Goal: Find specific page/section: Find specific page/section

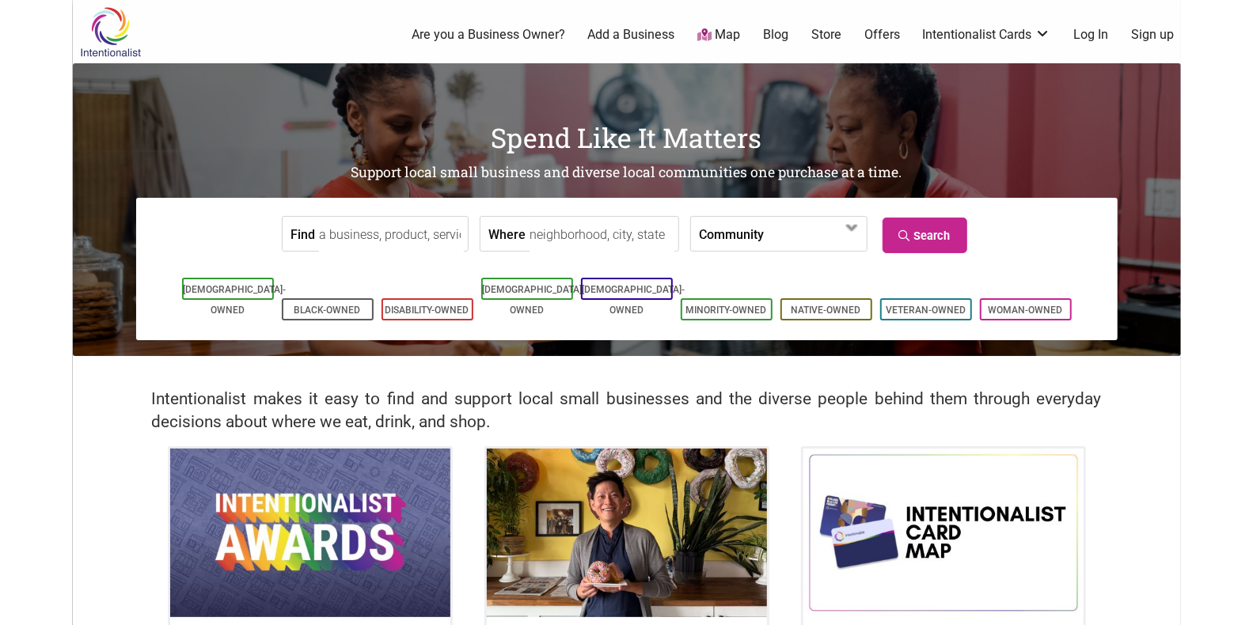
click at [400, 234] on input "Find" at bounding box center [391, 235] width 145 height 36
click at [418, 308] on div "Un Bien - Shilshole" at bounding box center [411, 323] width 164 height 30
type input "Un Bien - Shilshole"
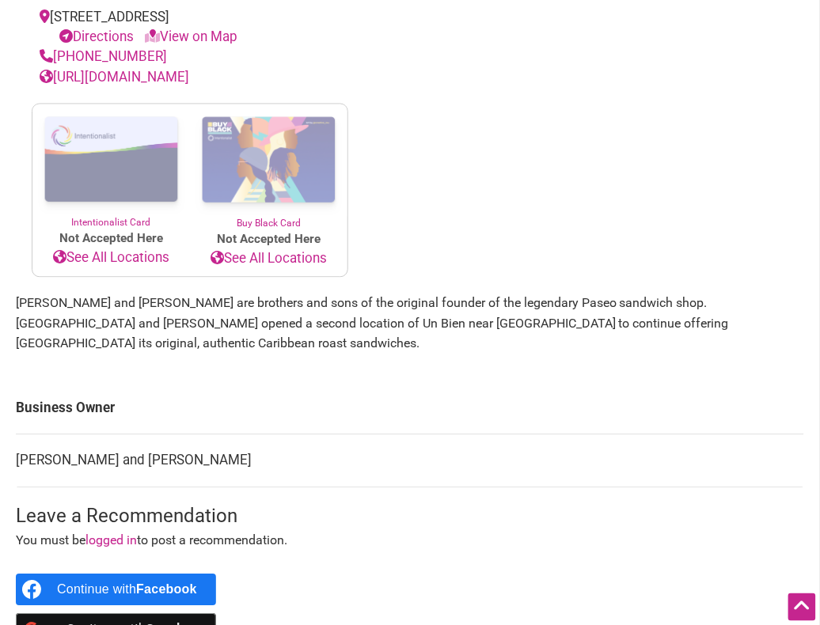
scroll to position [618, 0]
